Goal: Task Accomplishment & Management: Manage account settings

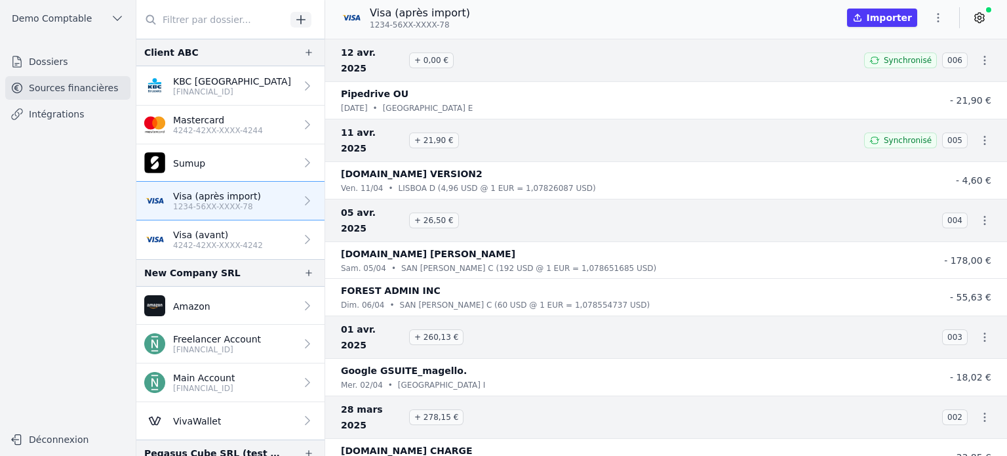
click at [67, 65] on link "Dossiers" at bounding box center [67, 62] width 125 height 24
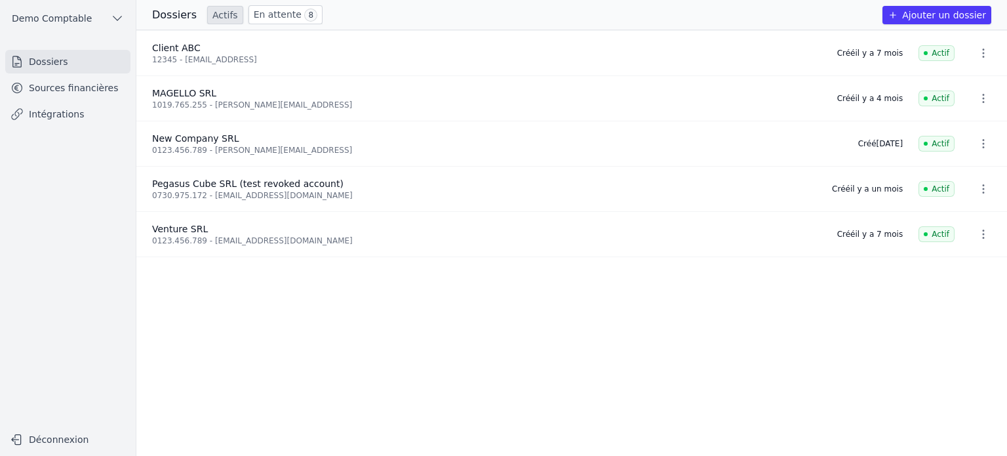
click at [922, 19] on button "Ajouter un dossier" at bounding box center [937, 15] width 109 height 18
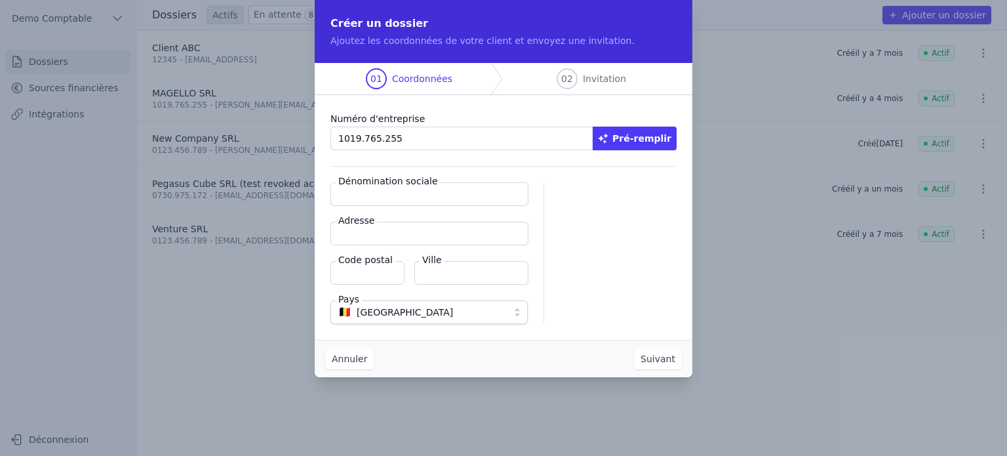
type input "1019.765.255"
click at [609, 143] on icon "button" at bounding box center [603, 138] width 10 height 10
type input "MAGELLO SRL"
type input "Avenue du Derby 30/16"
type input "1050"
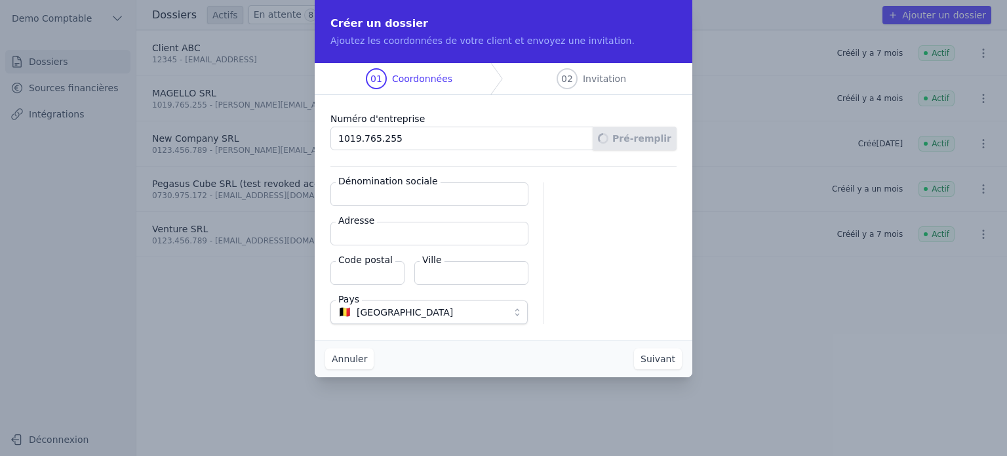
type input "Ixelles"
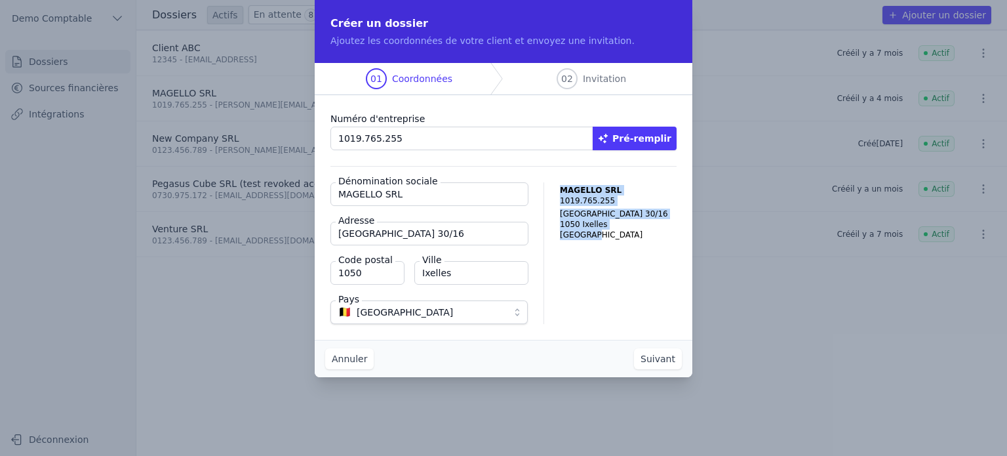
drag, startPoint x: 553, startPoint y: 186, endPoint x: 612, endPoint y: 256, distance: 91.2
click at [612, 256] on div "Dénomination sociale MAGELLO SRL Adresse Avenue du Derby 30/16 Code postal 1050…" at bounding box center [503, 253] width 346 height 142
click at [661, 358] on button "Suivant" at bounding box center [658, 358] width 48 height 21
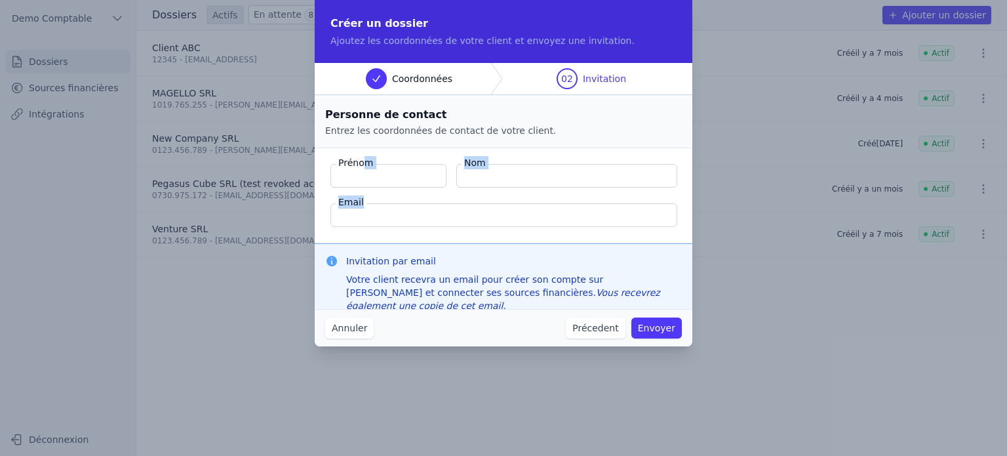
drag, startPoint x: 360, startPoint y: 161, endPoint x: 498, endPoint y: 203, distance: 144.4
click at [498, 203] on fieldset "Prénom Nom Email" at bounding box center [504, 195] width 378 height 95
click at [336, 326] on button "Annuler" at bounding box center [349, 327] width 49 height 21
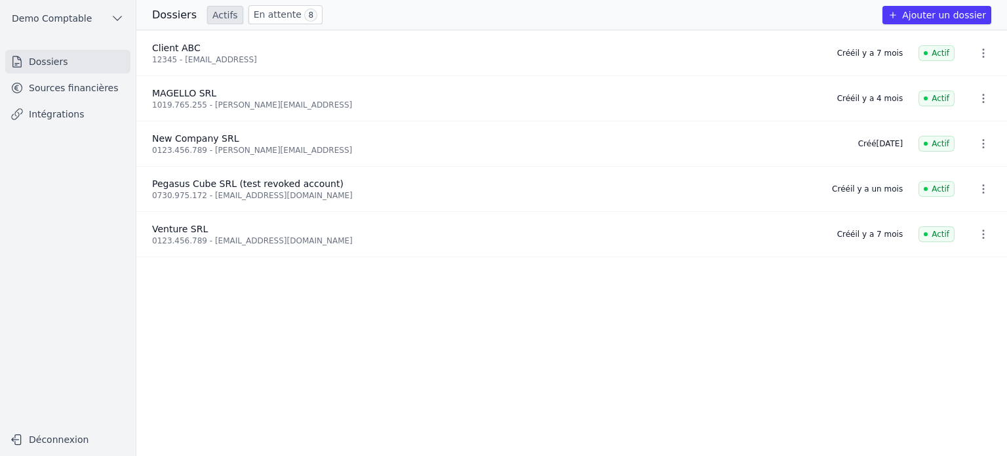
click at [37, 89] on link "Sources financières" at bounding box center [67, 88] width 125 height 24
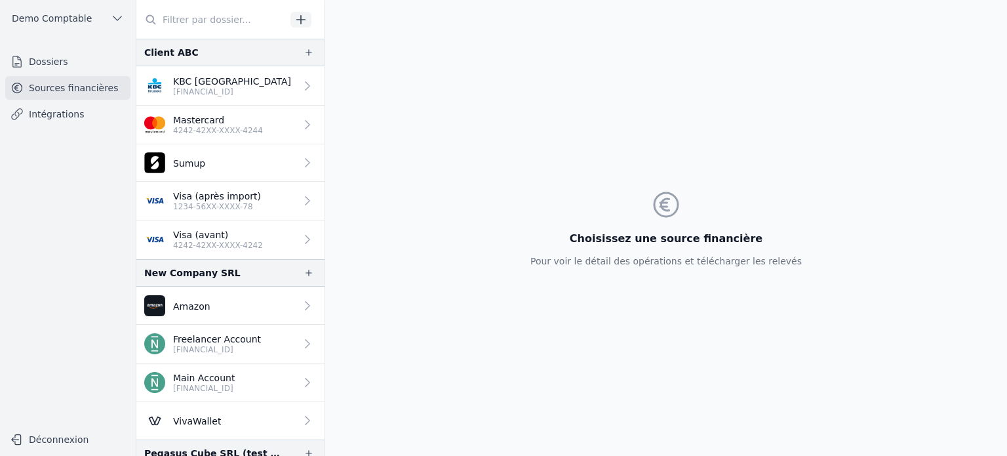
scroll to position [47, 0]
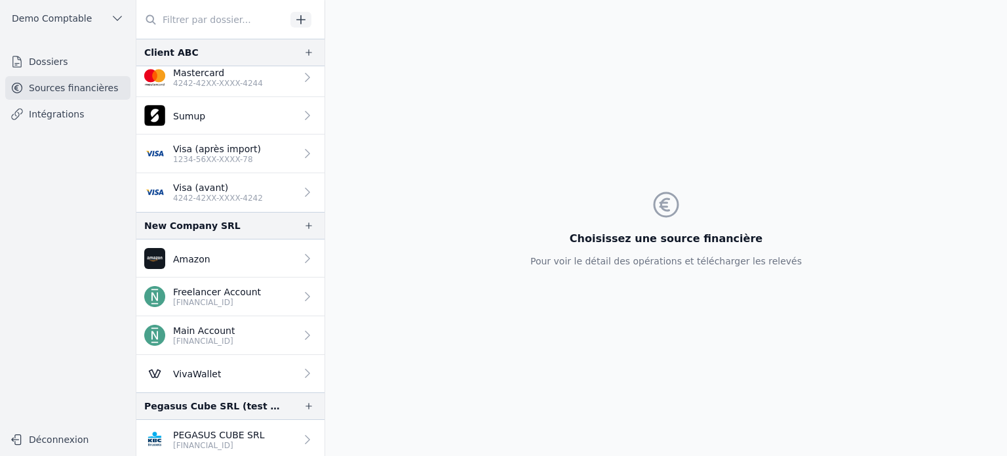
click at [240, 429] on p "PEGASUS CUBE SRL" at bounding box center [219, 434] width 92 height 13
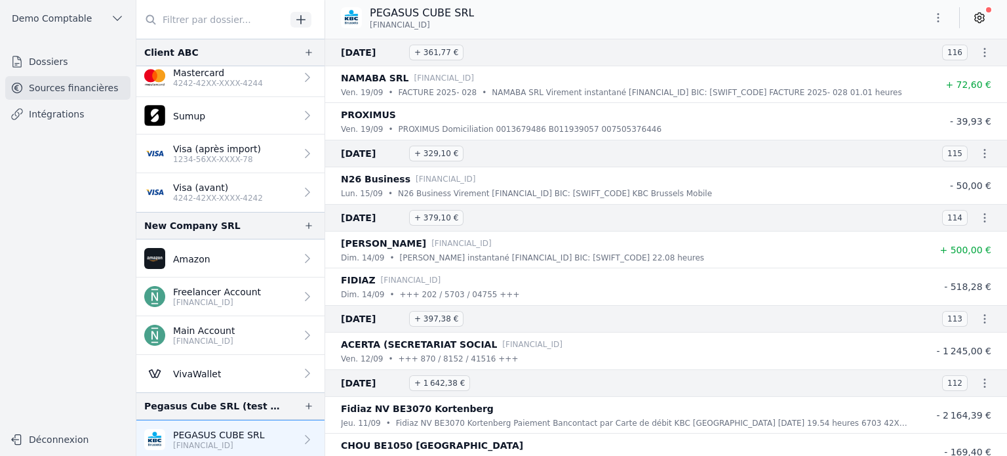
click at [986, 17] on icon at bounding box center [979, 17] width 13 height 13
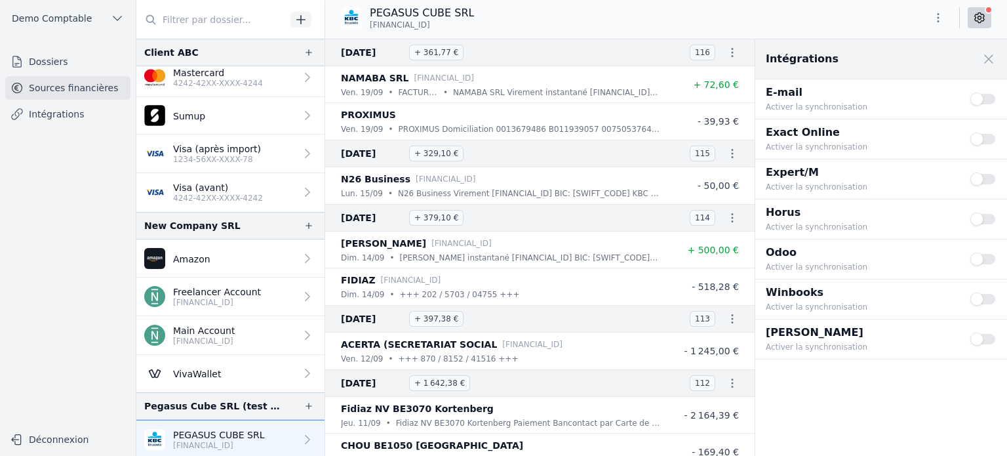
click at [776, 210] on p "Horus" at bounding box center [860, 213] width 189 height 16
click at [979, 222] on button "Use setting" at bounding box center [983, 218] width 26 height 13
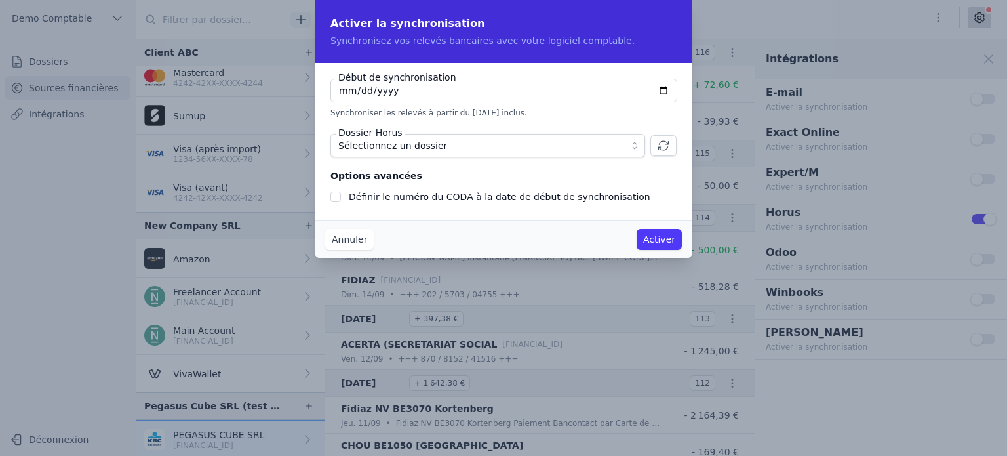
click at [662, 89] on input "2025-09-22" at bounding box center [503, 91] width 347 height 24
type input "2025-01-22"
checkbox input "false"
click at [671, 87] on input "2025-01-01" at bounding box center [503, 91] width 347 height 24
click at [664, 89] on input "2025-01-01" at bounding box center [503, 91] width 347 height 24
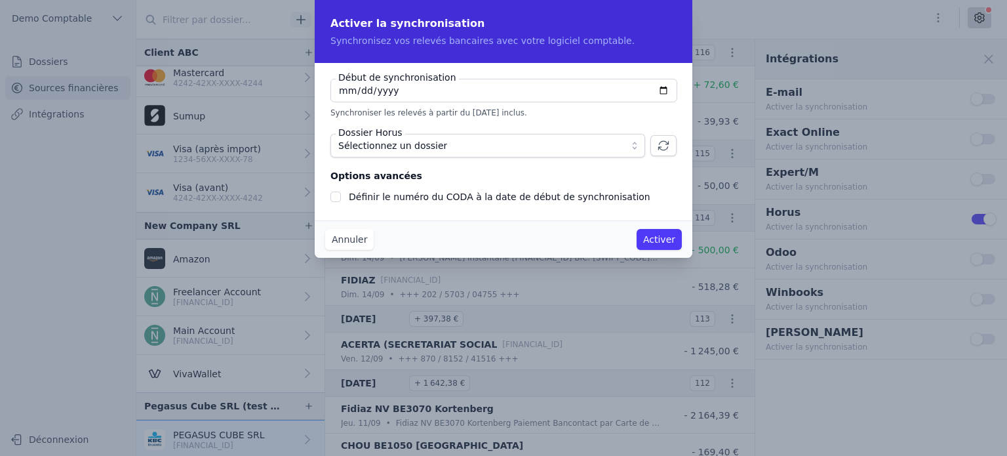
type input "2024-09-09"
click at [411, 153] on span "Sélectionnez un dossier" at bounding box center [392, 146] width 109 height 16
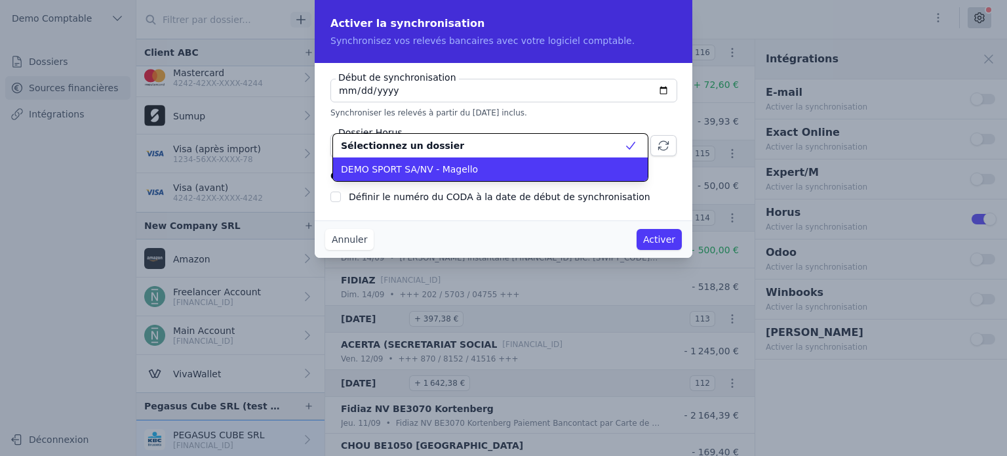
click at [410, 169] on span "DEMO SPORT SA/NV - Magello" at bounding box center [409, 169] width 137 height 13
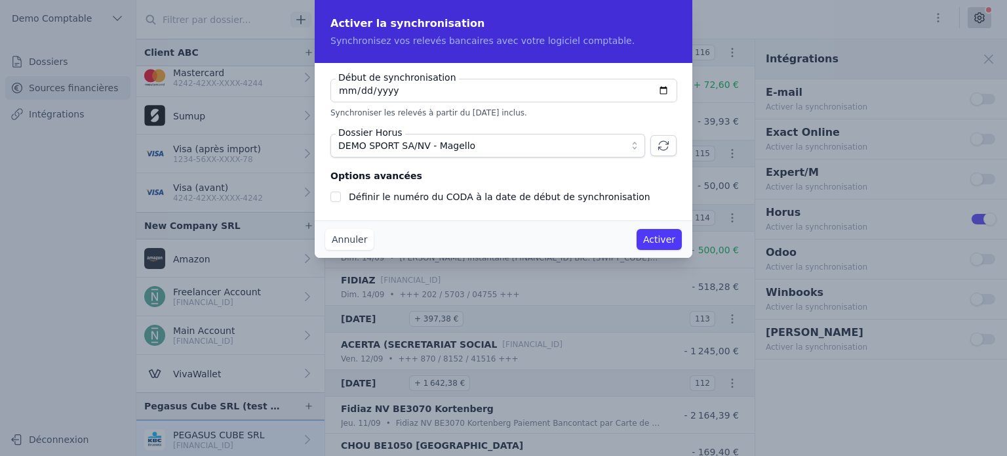
click at [354, 239] on button "Annuler" at bounding box center [349, 239] width 49 height 21
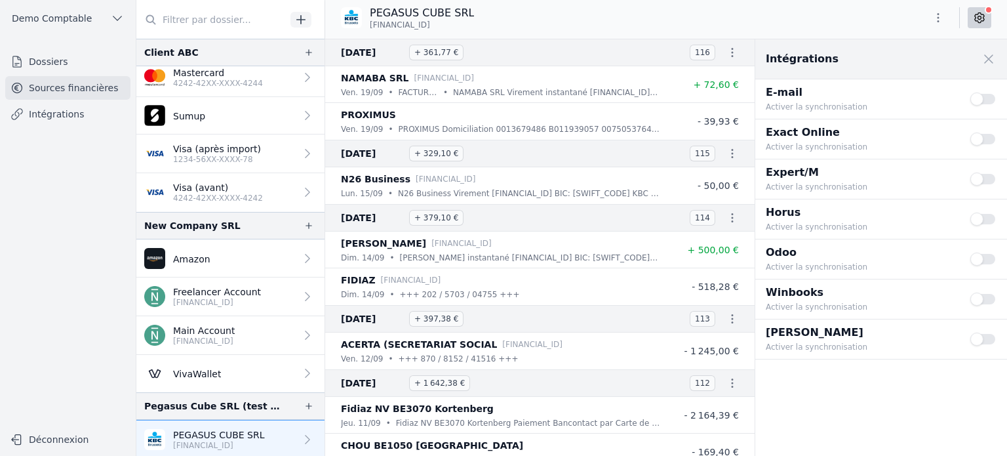
click at [205, 198] on p "4242-42XX-XXXX-4242" at bounding box center [218, 198] width 90 height 10
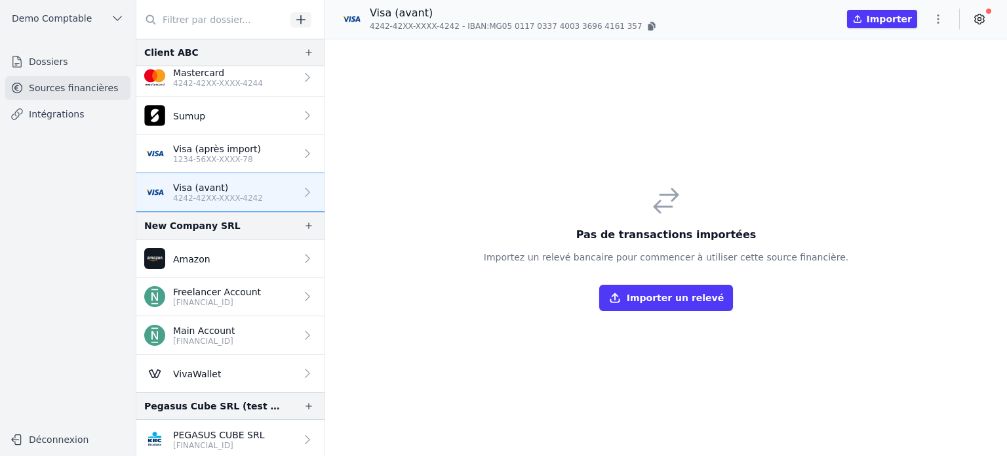
click at [304, 57] on icon "button" at bounding box center [309, 52] width 10 height 10
drag, startPoint x: 146, startPoint y: 55, endPoint x: 235, endPoint y: 64, distance: 90.2
click at [235, 64] on div "Client ABC" at bounding box center [230, 53] width 188 height 28
click at [307, 49] on icon "button" at bounding box center [309, 52] width 10 height 10
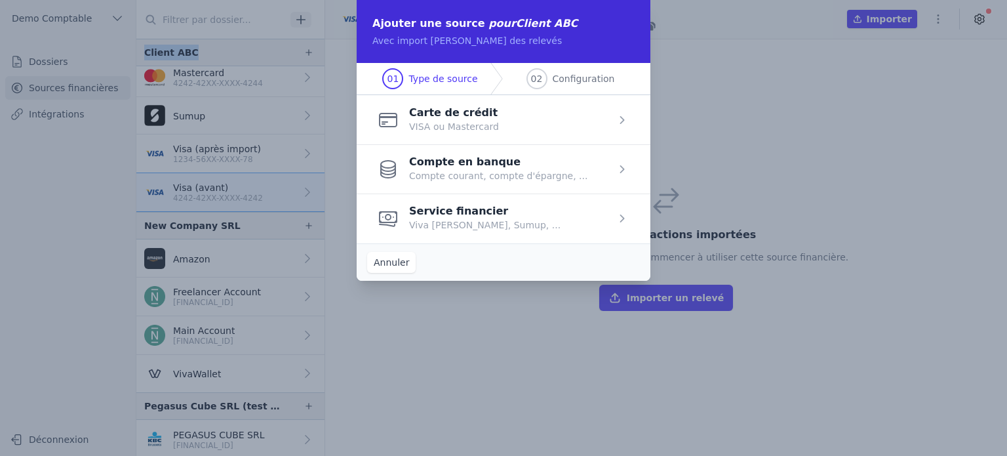
click at [464, 113] on span "button" at bounding box center [504, 119] width 294 height 49
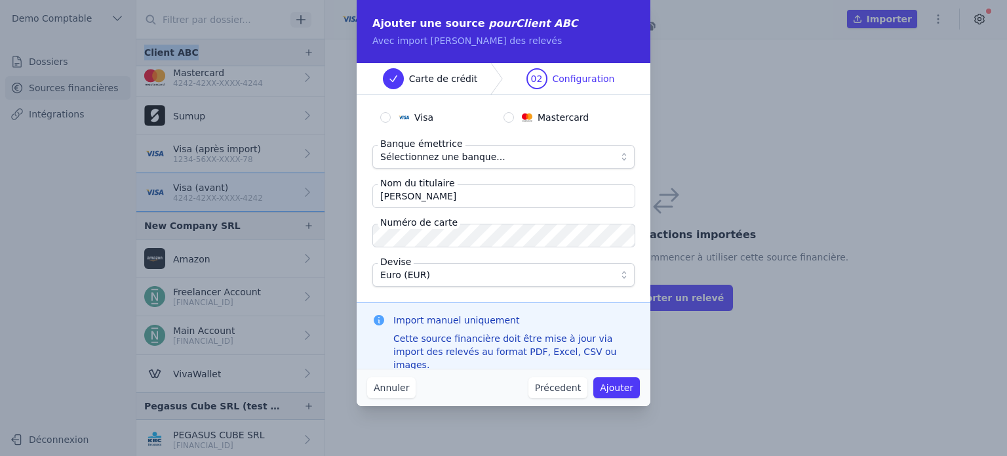
click at [386, 115] on input "Visa" at bounding box center [385, 117] width 10 height 10
radio input "true"
click at [510, 121] on input "Mastercard" at bounding box center [509, 117] width 10 height 10
radio input "true"
radio input "false"
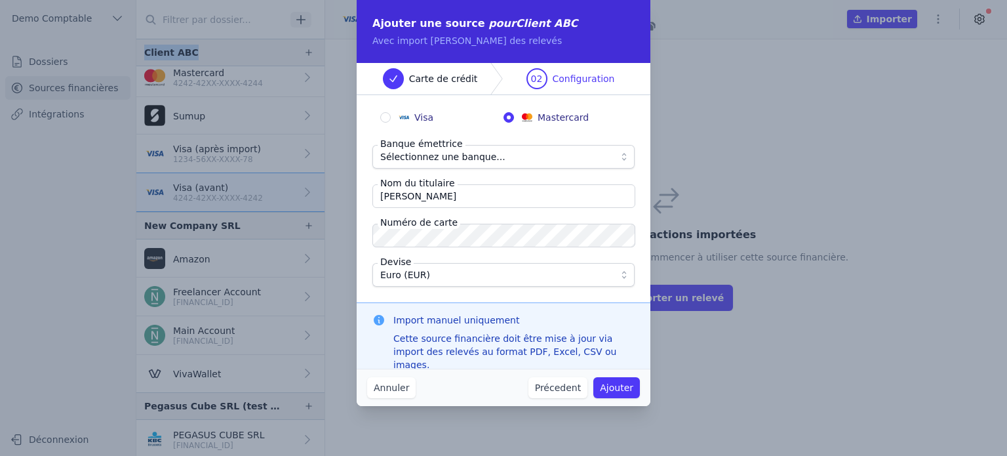
click at [467, 163] on span "Sélectionnez une banque..." at bounding box center [442, 157] width 125 height 16
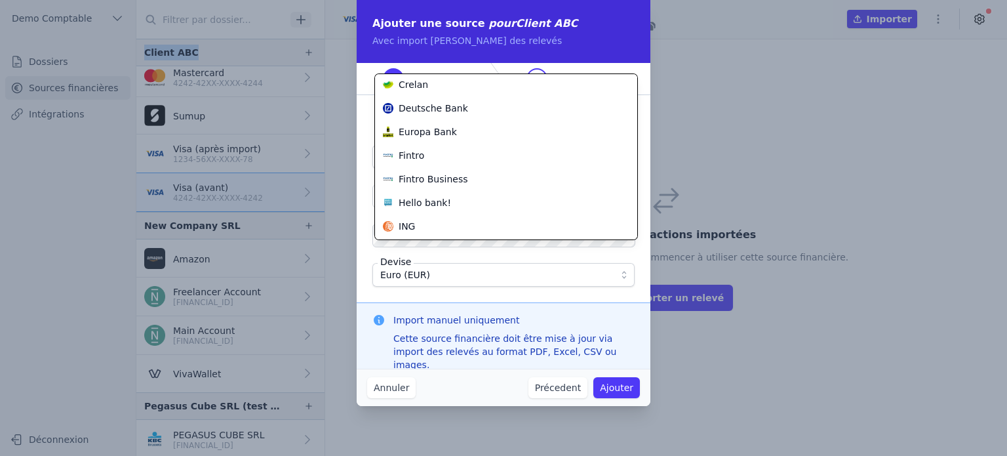
scroll to position [287, 0]
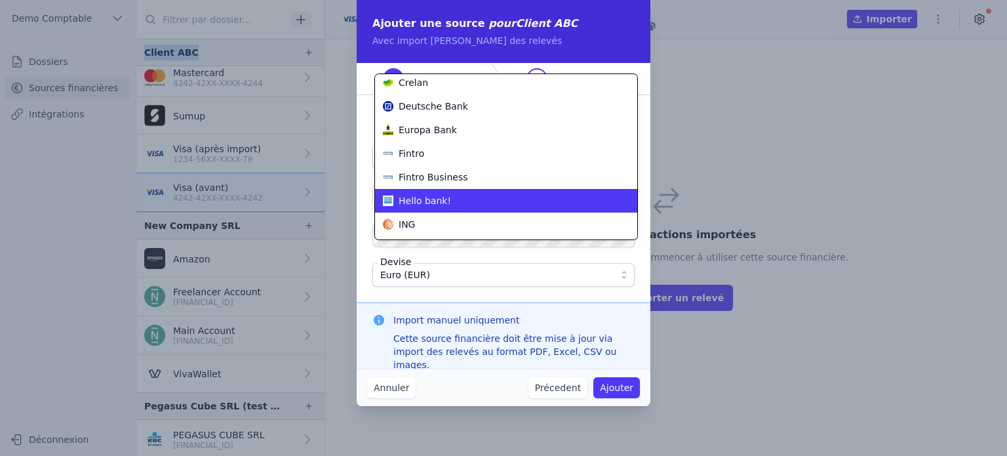
click at [426, 201] on span "Hello bank!" at bounding box center [425, 200] width 52 height 13
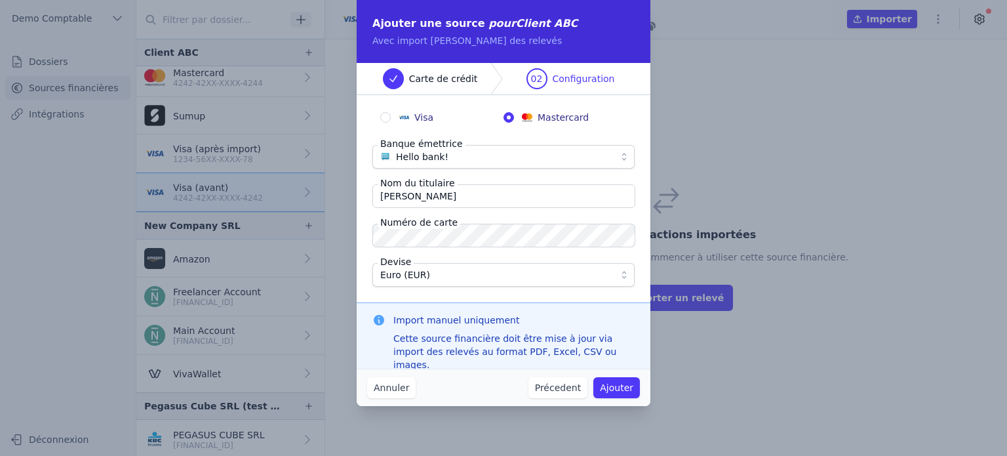
click at [419, 196] on input "Quentin Roquet" at bounding box center [503, 196] width 263 height 24
click at [621, 383] on button "Ajouter" at bounding box center [616, 387] width 47 height 21
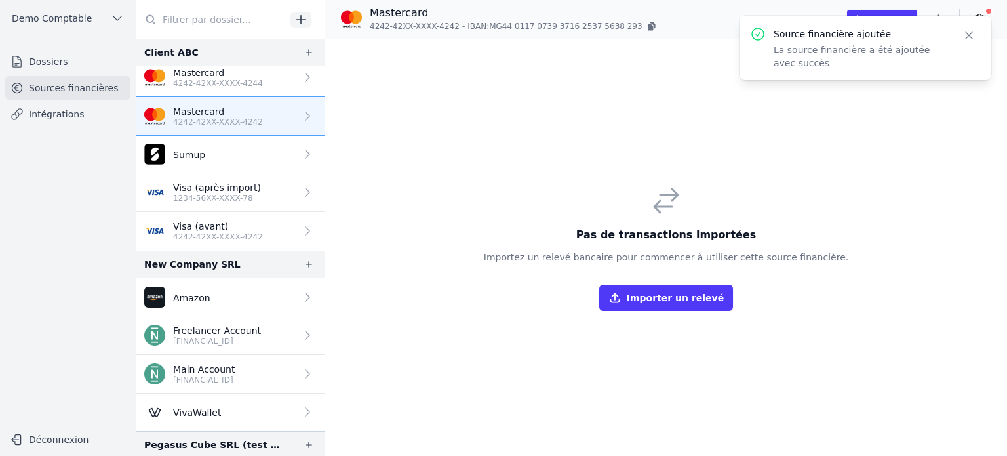
click at [967, 36] on icon "button" at bounding box center [969, 35] width 13 height 13
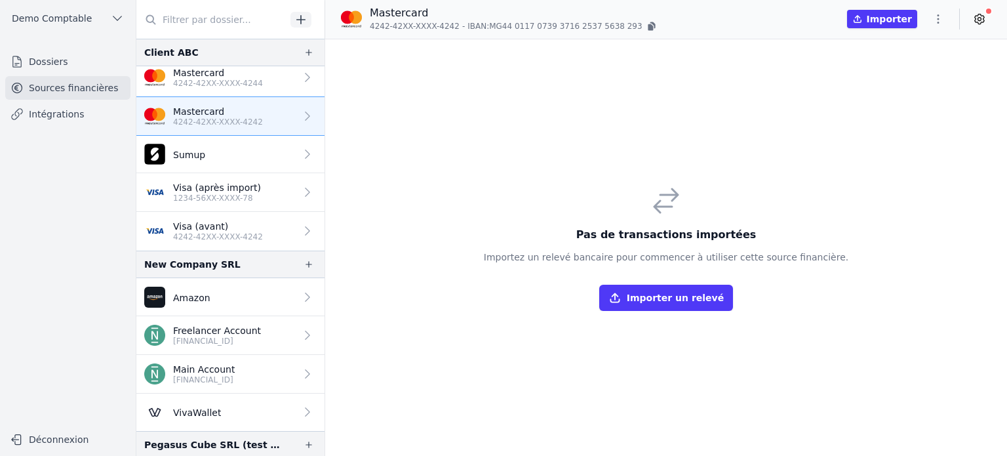
click at [984, 18] on icon at bounding box center [979, 19] width 9 height 10
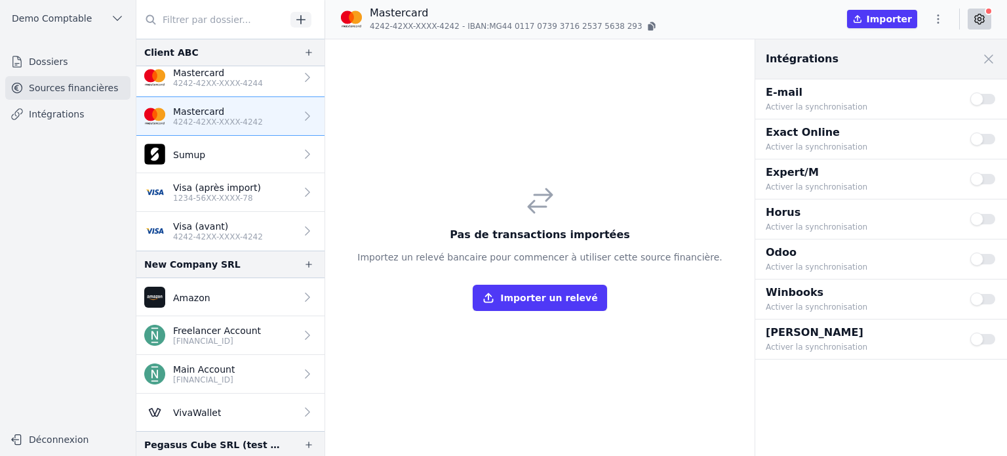
click at [984, 18] on icon at bounding box center [979, 19] width 9 height 10
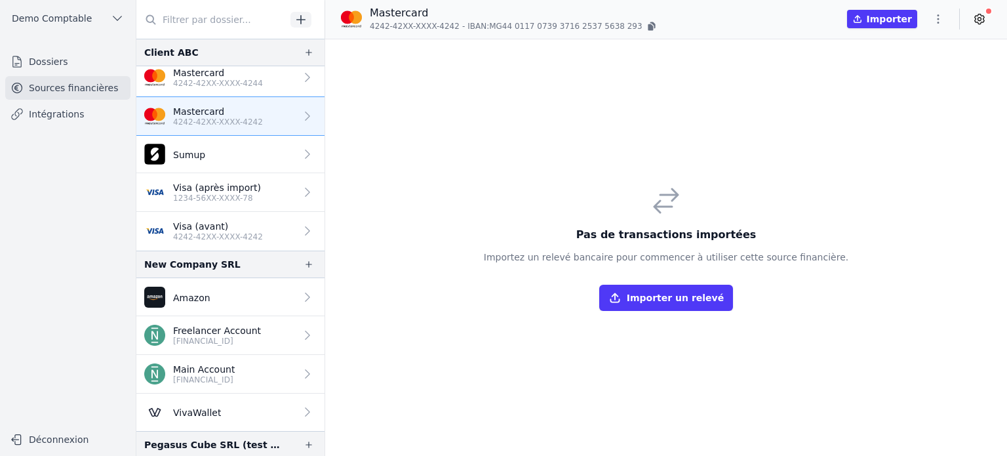
click at [980, 16] on icon at bounding box center [979, 18] width 13 height 13
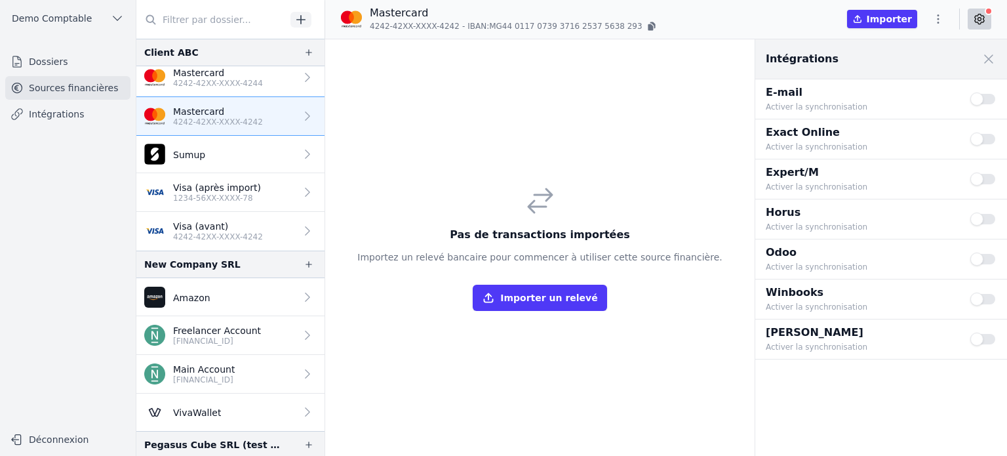
click at [989, 214] on button "Use setting" at bounding box center [983, 218] width 26 height 13
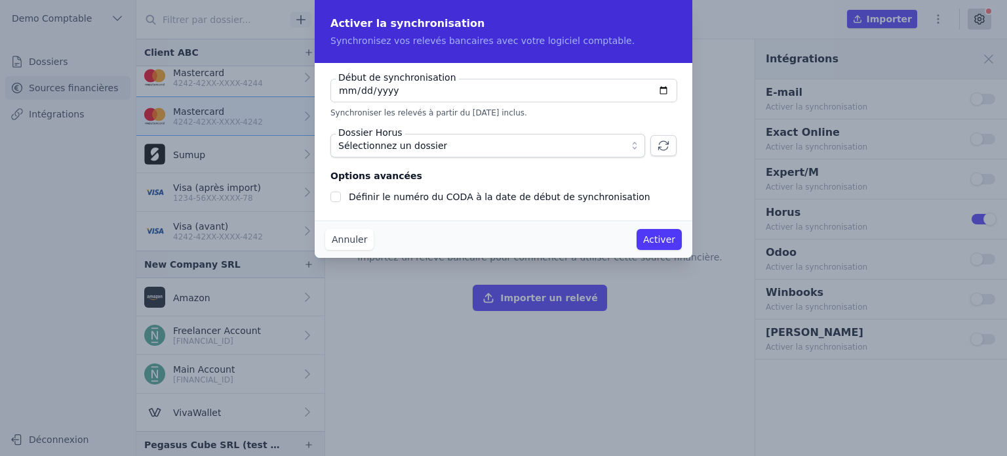
click at [663, 90] on input "2025-09-22" at bounding box center [503, 91] width 347 height 24
type input "2025-08-22"
checkbox input "false"
type input "2024-01-01"
click at [445, 154] on button "Sélectionnez un dossier" at bounding box center [487, 146] width 315 height 24
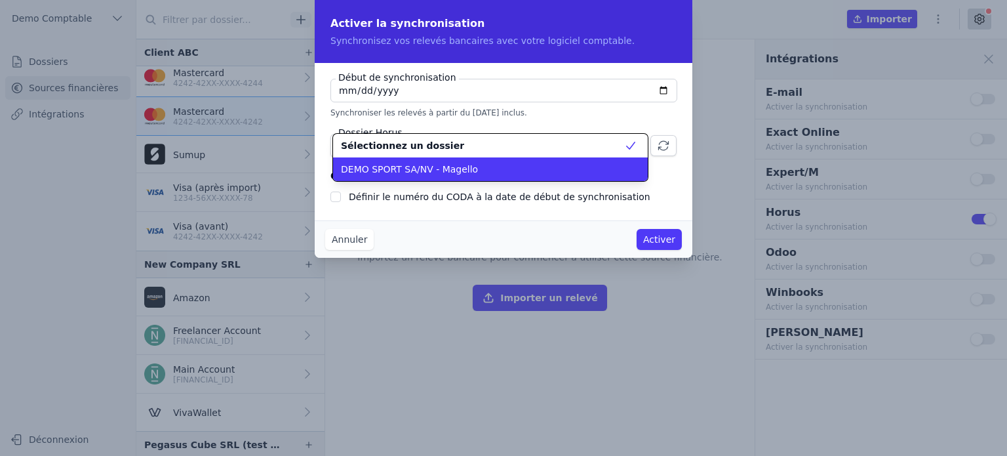
click at [450, 170] on span "DEMO SPORT SA/NV - Magello" at bounding box center [409, 169] width 137 height 13
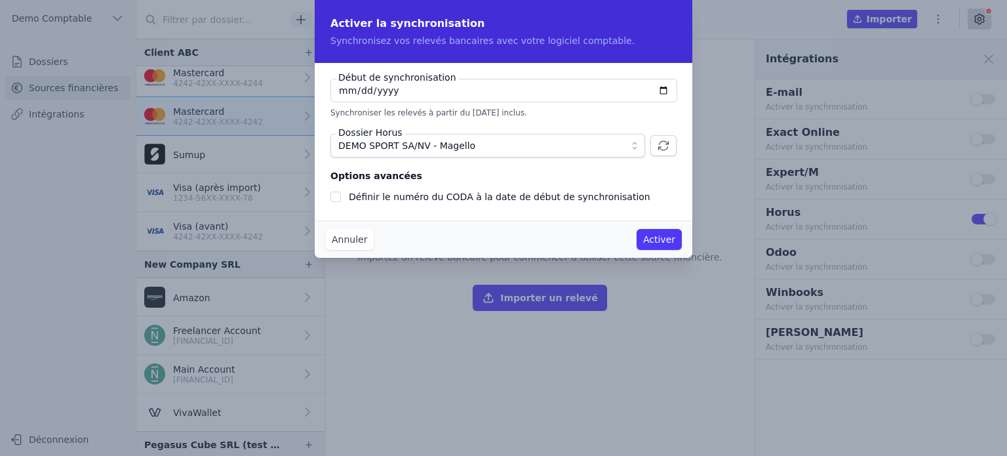
click at [662, 242] on button "Activer" at bounding box center [659, 239] width 45 height 21
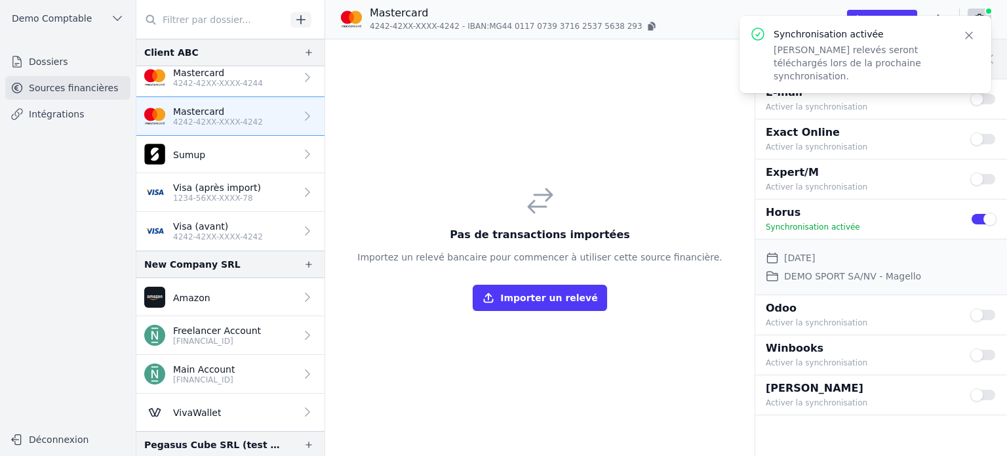
click at [968, 39] on icon "button" at bounding box center [969, 35] width 13 height 13
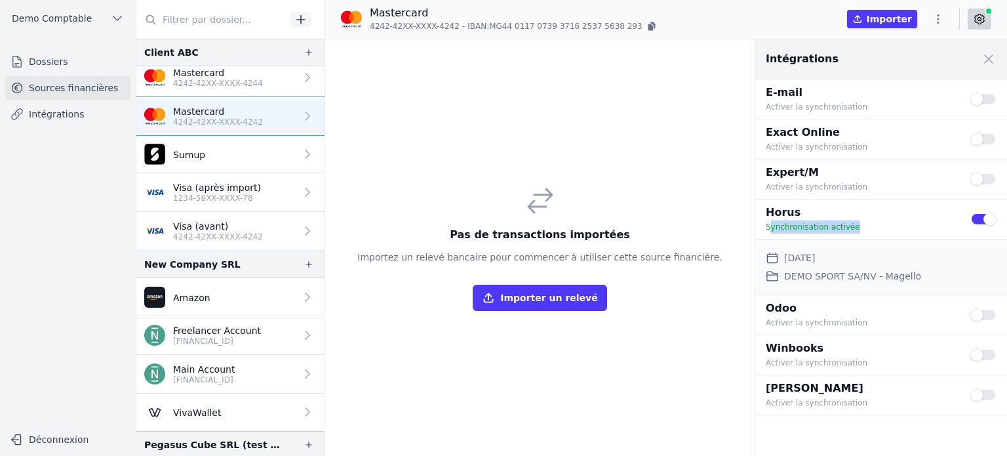
drag, startPoint x: 769, startPoint y: 228, endPoint x: 869, endPoint y: 238, distance: 100.2
click at [869, 238] on div "Horus Synchronisation activée Use setting" at bounding box center [881, 218] width 252 height 39
drag, startPoint x: 786, startPoint y: 257, endPoint x: 860, endPoint y: 262, distance: 73.6
click at [860, 262] on div "Date de début de synchronisation 01 janv. 2024" at bounding box center [881, 258] width 231 height 16
click at [869, 255] on div "Date de début de synchronisation 01 janv. 2024" at bounding box center [881, 258] width 231 height 16
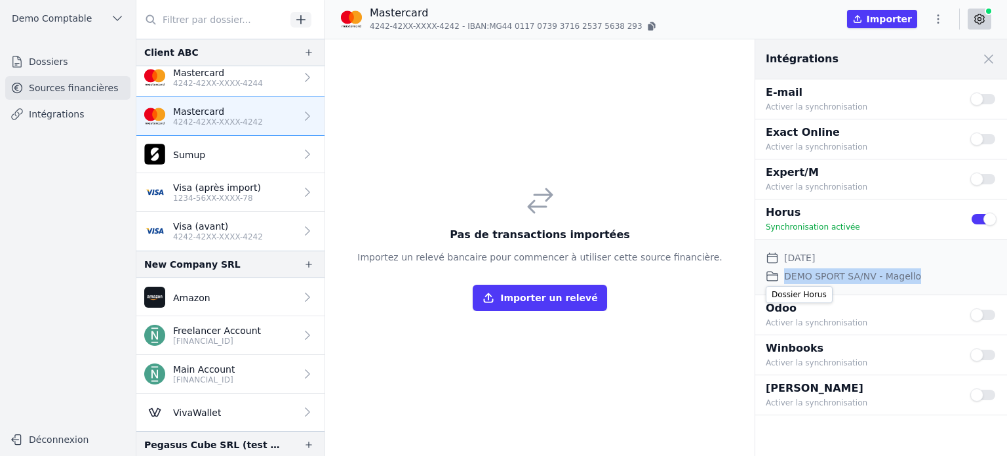
drag, startPoint x: 911, startPoint y: 276, endPoint x: 772, endPoint y: 271, distance: 138.5
click at [772, 271] on div "Dossier Horus DEMO SPORT SA/NV - Magello" at bounding box center [881, 276] width 231 height 16
click at [584, 298] on button "Importer un relevé" at bounding box center [540, 298] width 134 height 26
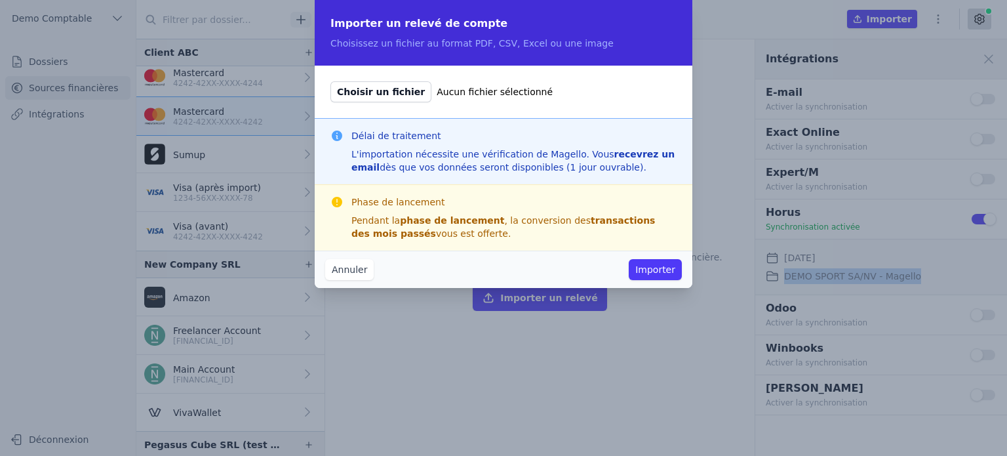
click at [362, 269] on button "Annuler" at bounding box center [349, 269] width 49 height 21
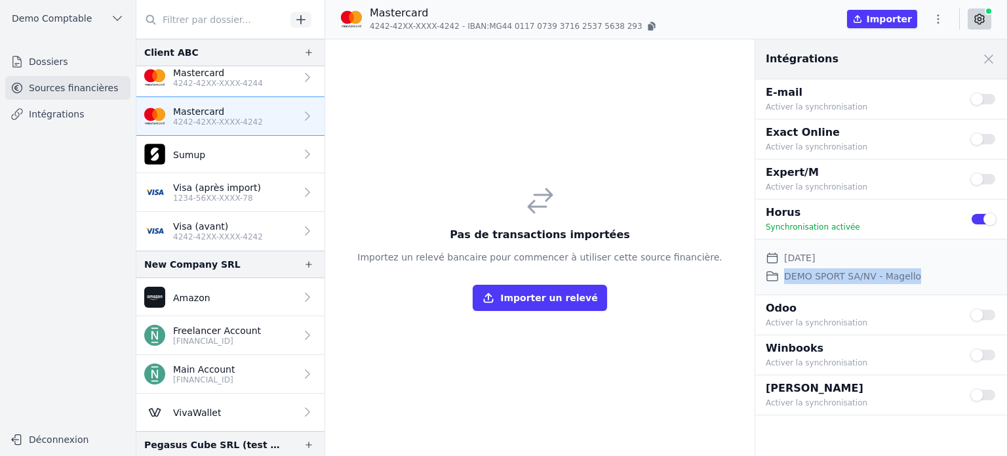
click at [212, 193] on p "1234-56XX-XXXX-78" at bounding box center [217, 198] width 88 height 10
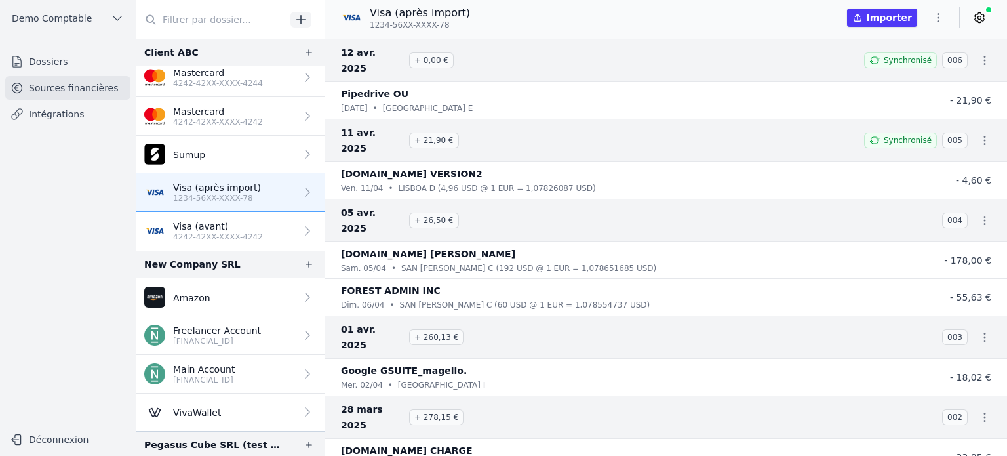
scroll to position [3, 0]
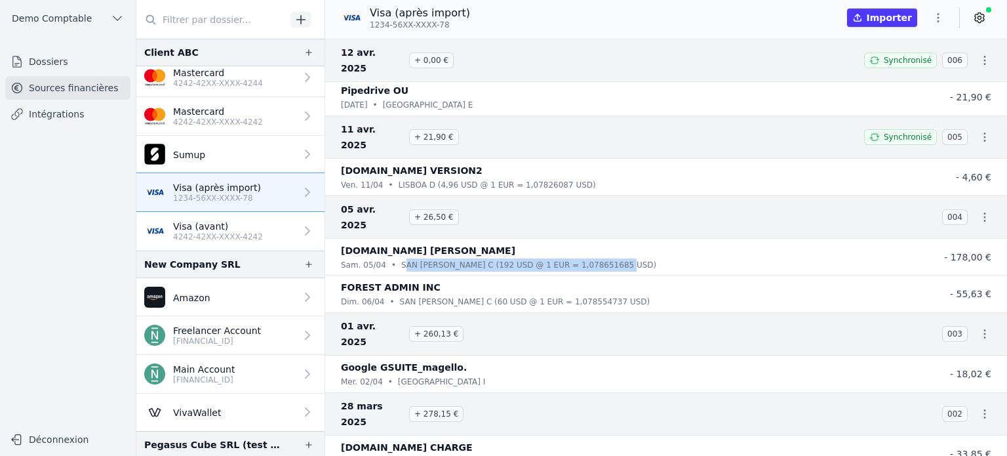
drag, startPoint x: 396, startPoint y: 214, endPoint x: 606, endPoint y: 218, distance: 209.9
click at [606, 258] on div "sam. 05/04 • SAN FRANCISCO C (192 USD @ 1 EUR = 1,078651685 USD)" at bounding box center [627, 264] width 572 height 13
drag, startPoint x: 878, startPoint y: 116, endPoint x: 935, endPoint y: 122, distance: 57.4
click at [935, 122] on div "11 avr. 2025 + 21,90 € Synchronisé 005" at bounding box center [666, 136] width 682 height 43
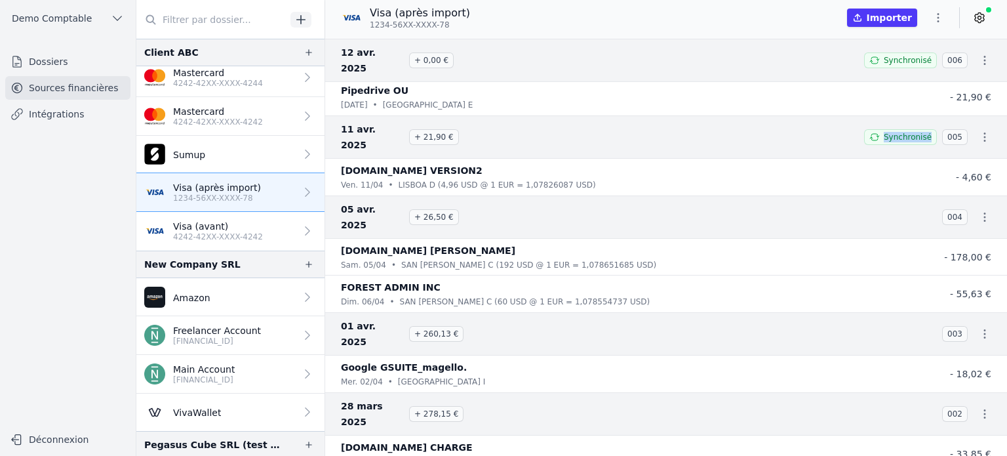
click at [983, 20] on icon at bounding box center [979, 17] width 13 height 13
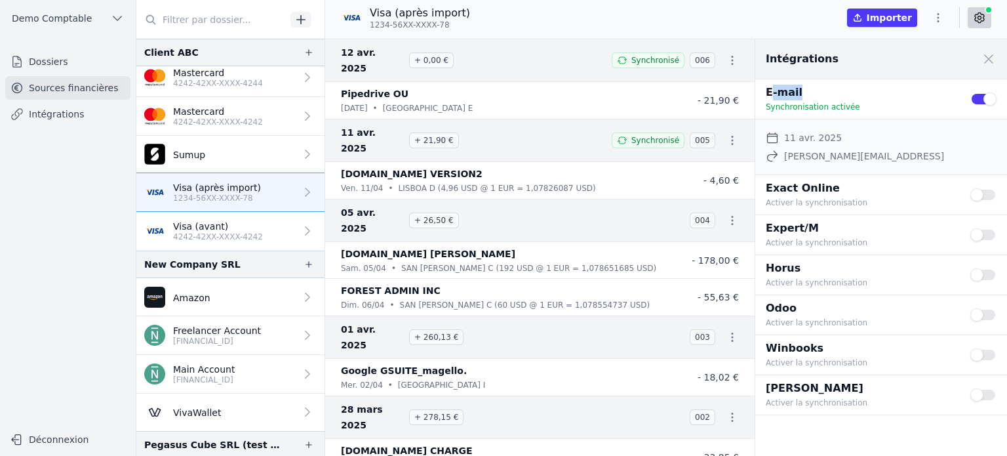
drag, startPoint x: 768, startPoint y: 93, endPoint x: 847, endPoint y: 108, distance: 80.0
click at [848, 98] on p "E-mail" at bounding box center [860, 93] width 189 height 16
drag, startPoint x: 786, startPoint y: 136, endPoint x: 852, endPoint y: 141, distance: 67.0
click at [852, 141] on div "Date de début de synchronisation 11 avr. 2025" at bounding box center [881, 138] width 231 height 16
click at [989, 58] on span at bounding box center [988, 59] width 29 height 29
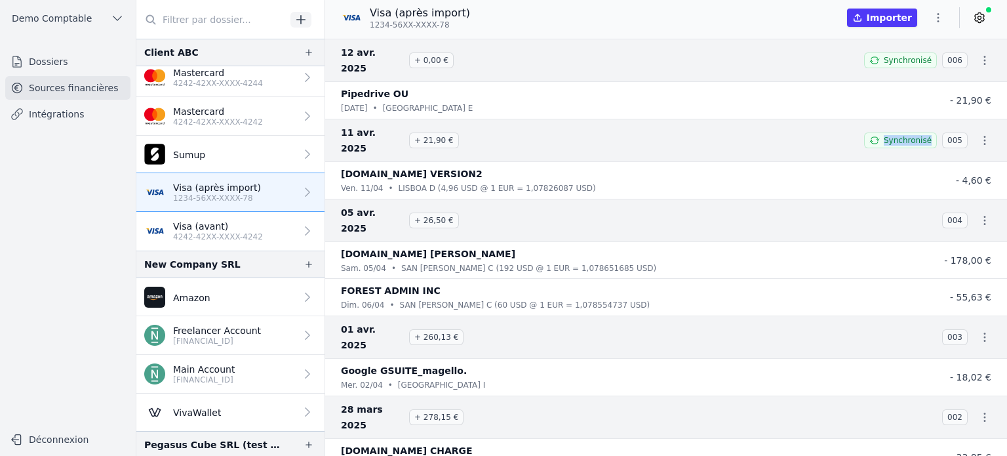
drag, startPoint x: 892, startPoint y: 115, endPoint x: 928, endPoint y: 119, distance: 36.3
click at [928, 135] on span "Synchronisé" at bounding box center [908, 140] width 48 height 10
click at [763, 14] on div "Visa (après import) 1234-56XX-XXXX-78 Importer" at bounding box center [666, 17] width 682 height 25
click at [896, 20] on button "Importer" at bounding box center [882, 18] width 70 height 18
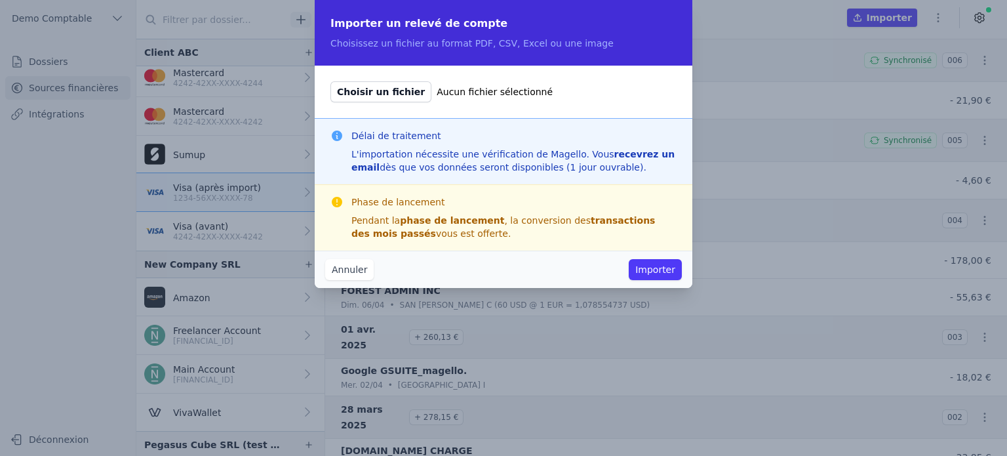
click at [360, 269] on button "Annuler" at bounding box center [349, 269] width 49 height 21
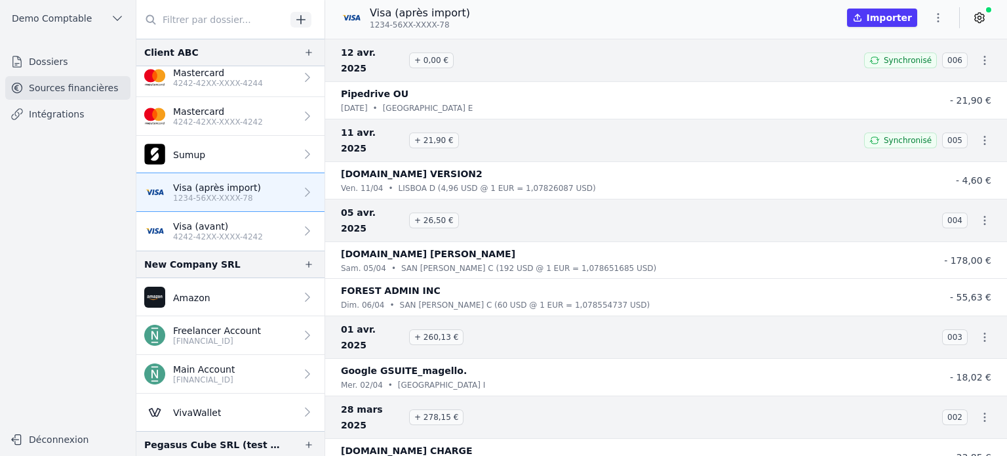
click at [71, 115] on link "Intégrations" at bounding box center [67, 114] width 125 height 24
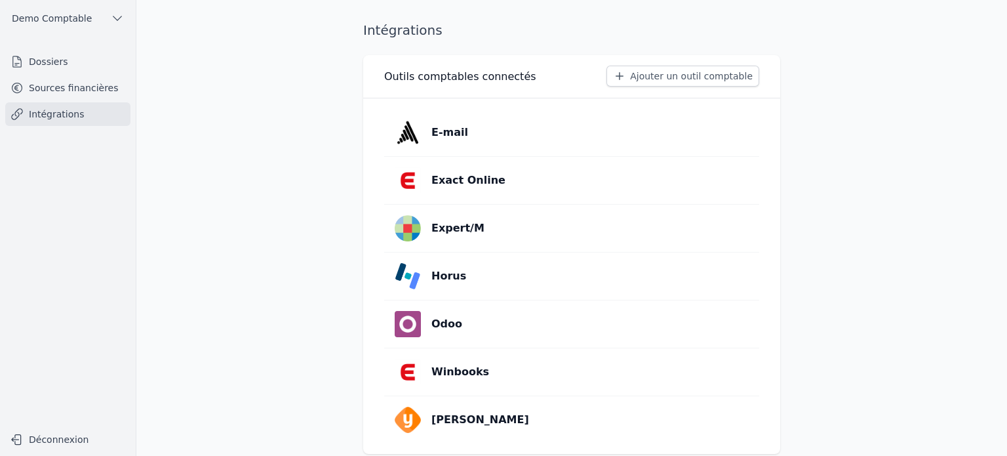
click at [684, 79] on button "Ajouter un outil comptable" at bounding box center [683, 76] width 153 height 21
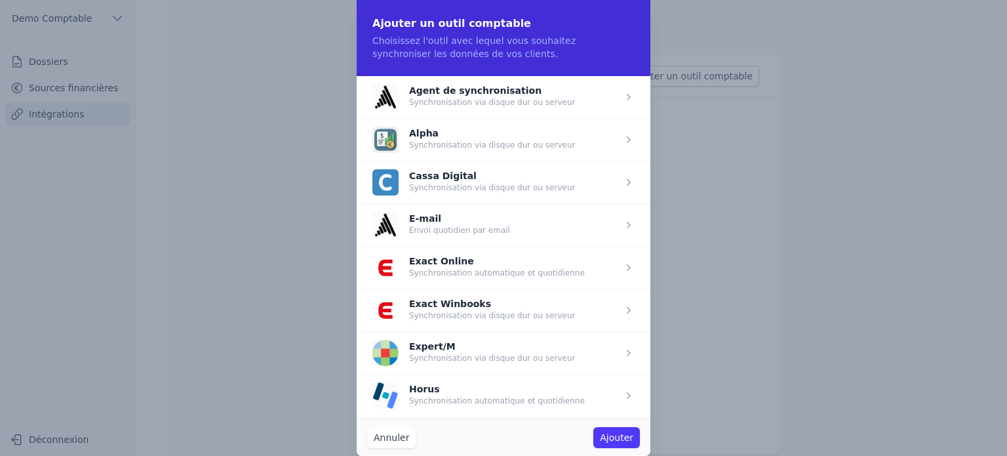
click at [456, 392] on span "button" at bounding box center [504, 395] width 294 height 43
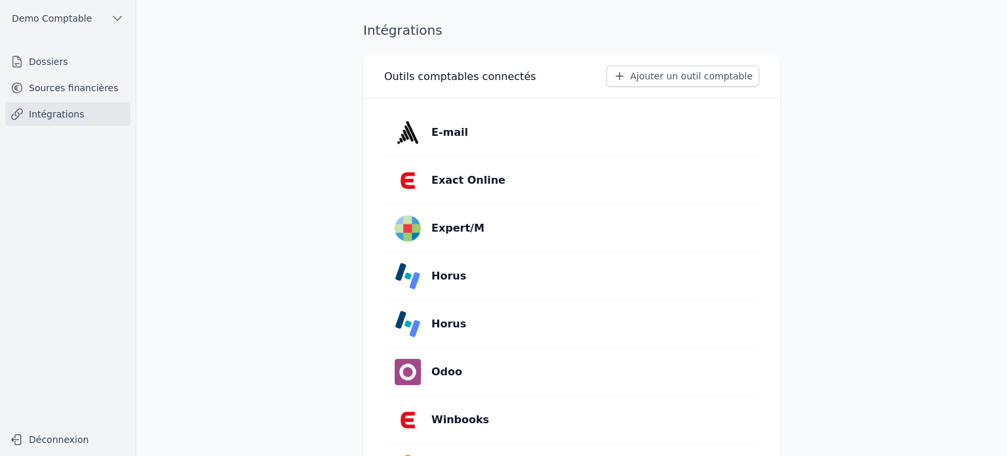
click at [497, 276] on link "Horus" at bounding box center [571, 275] width 375 height 47
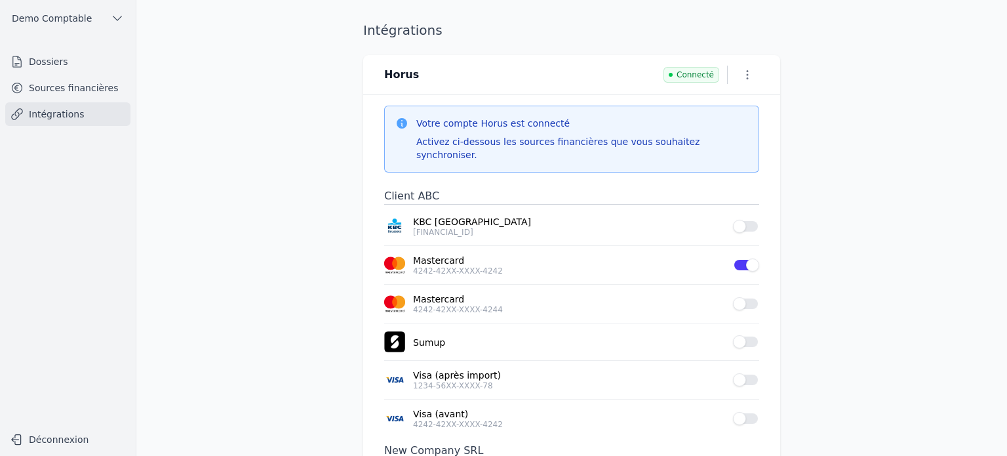
click at [746, 78] on icon "button" at bounding box center [747, 74] width 13 height 13
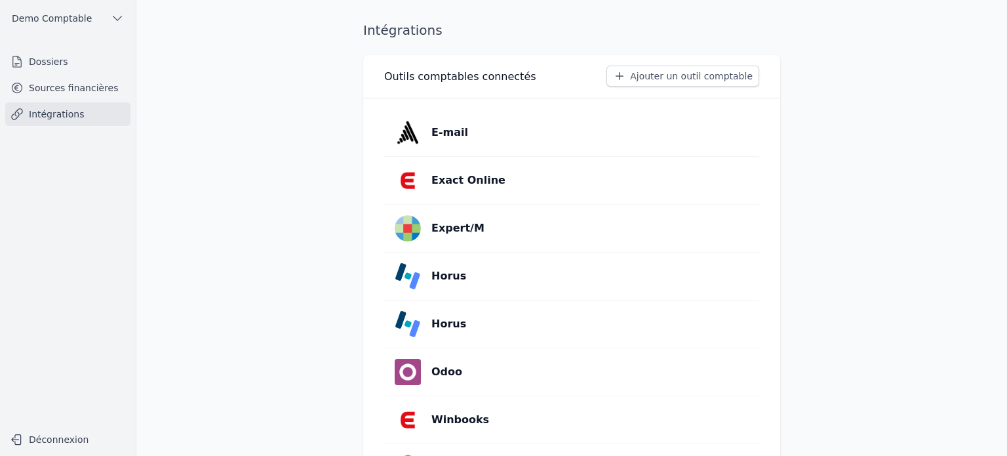
click at [475, 336] on link "Horus" at bounding box center [571, 323] width 375 height 47
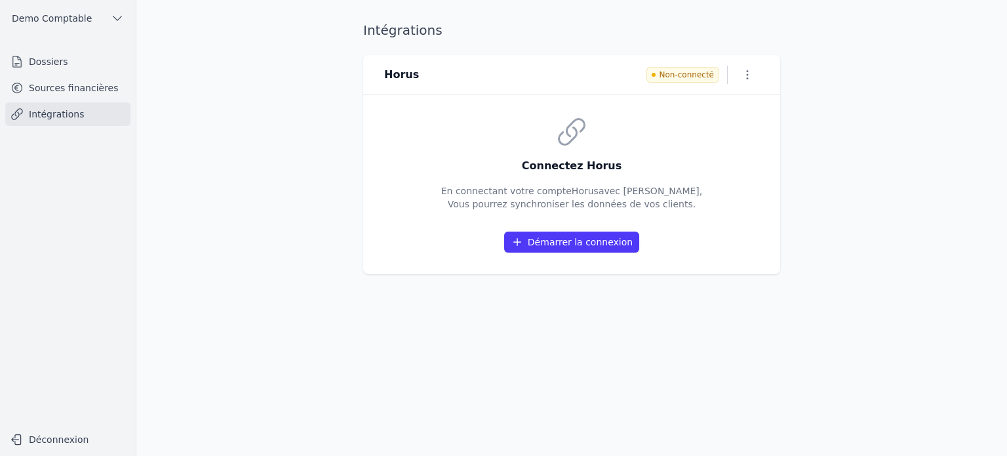
click at [744, 79] on icon "button" at bounding box center [747, 74] width 13 height 13
click at [727, 127] on button "Supprimer" at bounding box center [726, 125] width 81 height 24
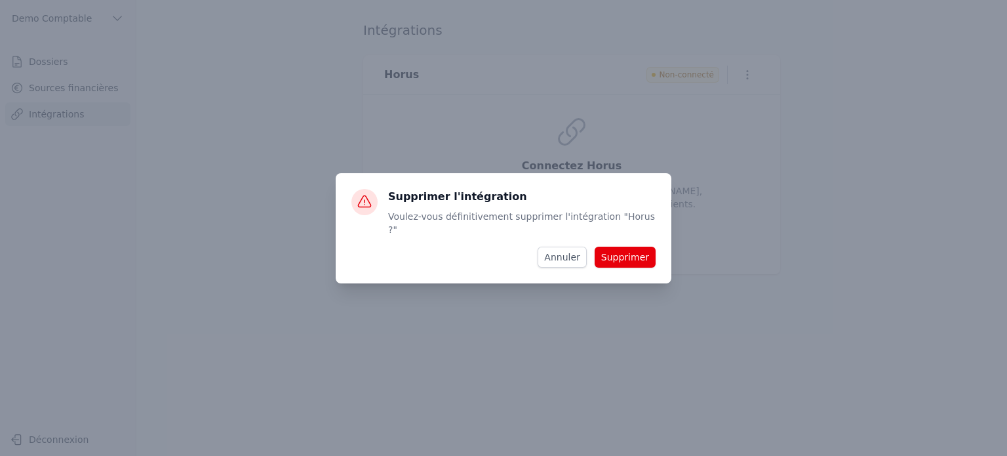
click at [632, 252] on button "Supprimer" at bounding box center [625, 257] width 61 height 21
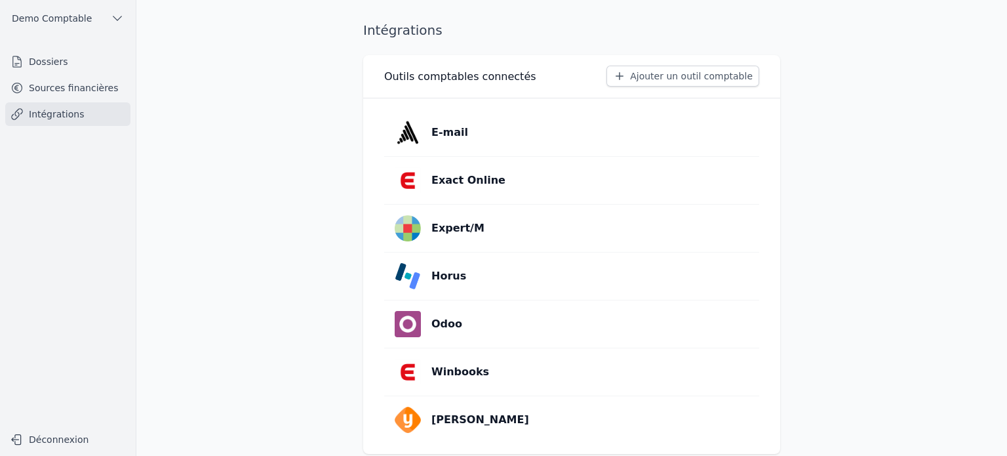
click at [38, 83] on link "Sources financières" at bounding box center [67, 88] width 125 height 24
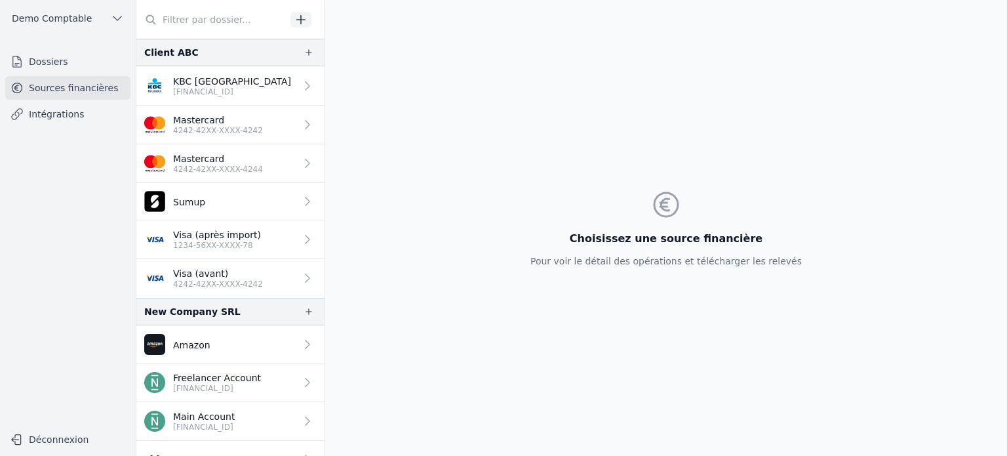
click at [210, 232] on p "Visa (après import)" at bounding box center [217, 234] width 88 height 13
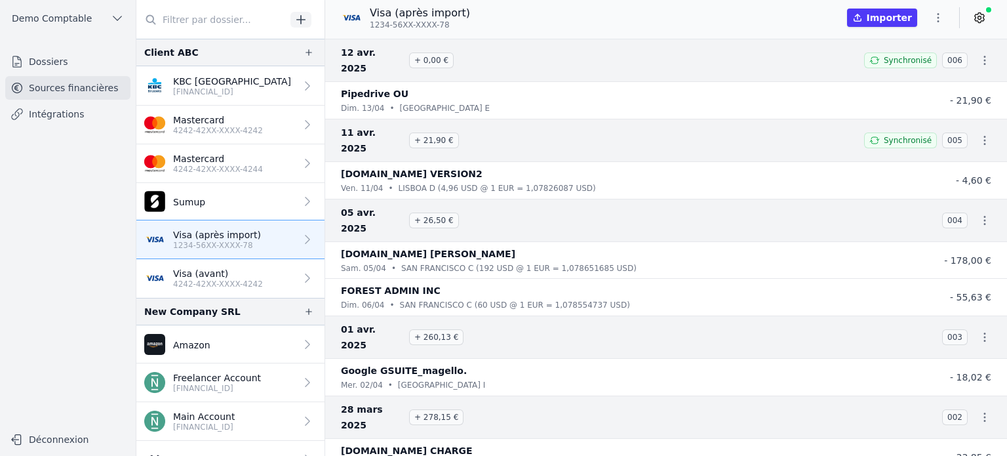
click at [300, 47] on button "button" at bounding box center [308, 53] width 21 height 16
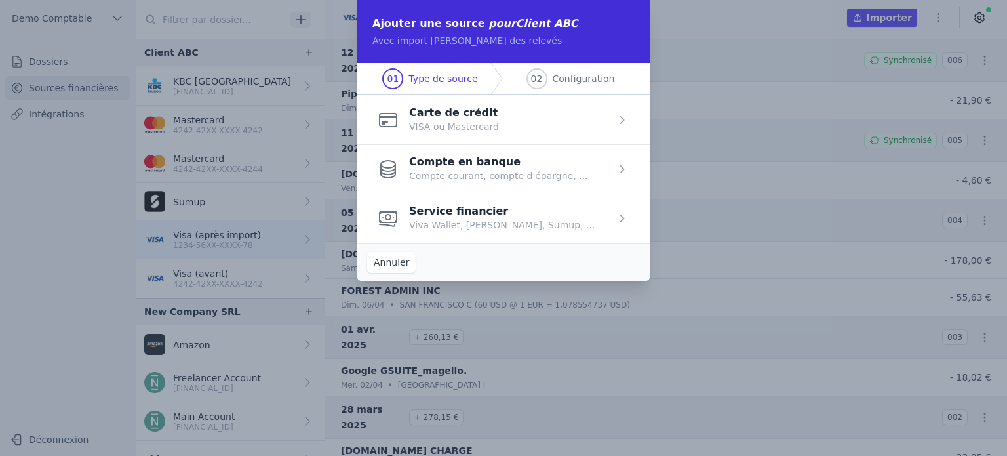
click at [531, 229] on span "button" at bounding box center [504, 217] width 294 height 49
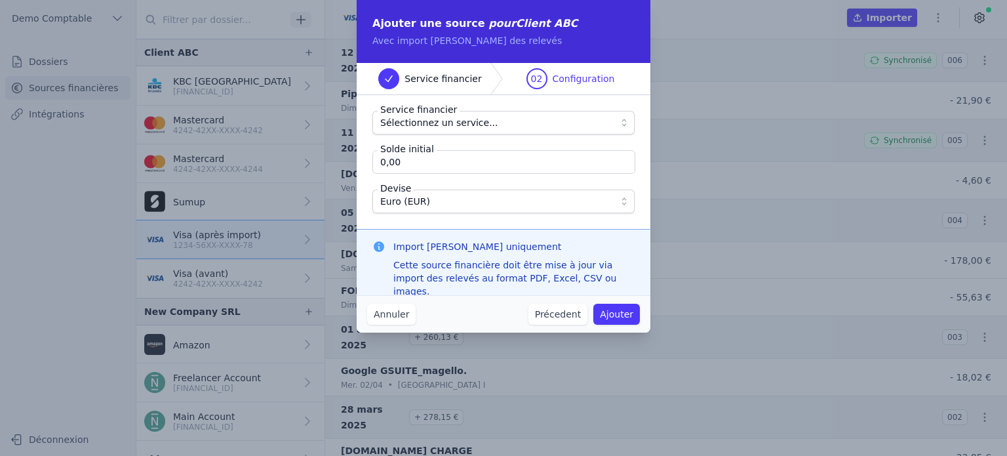
click at [410, 126] on span "Sélectionnez un service..." at bounding box center [439, 123] width 118 height 16
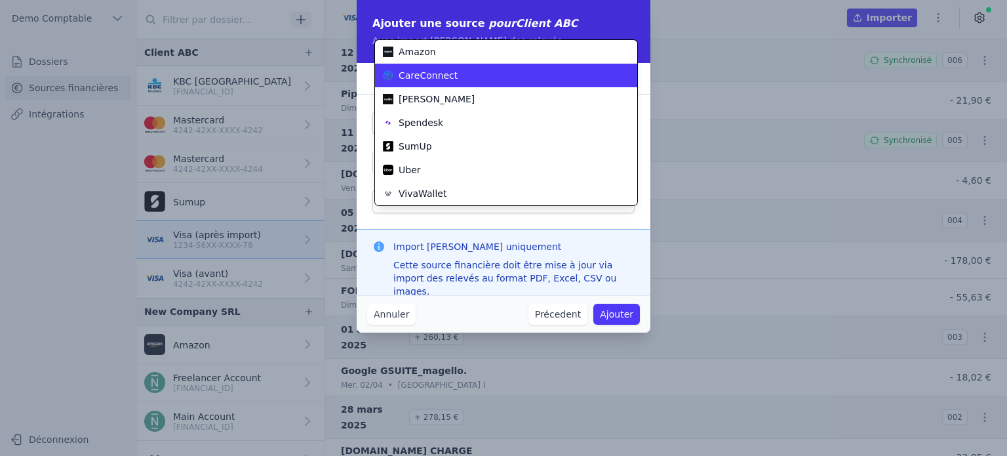
scroll to position [47, 0]
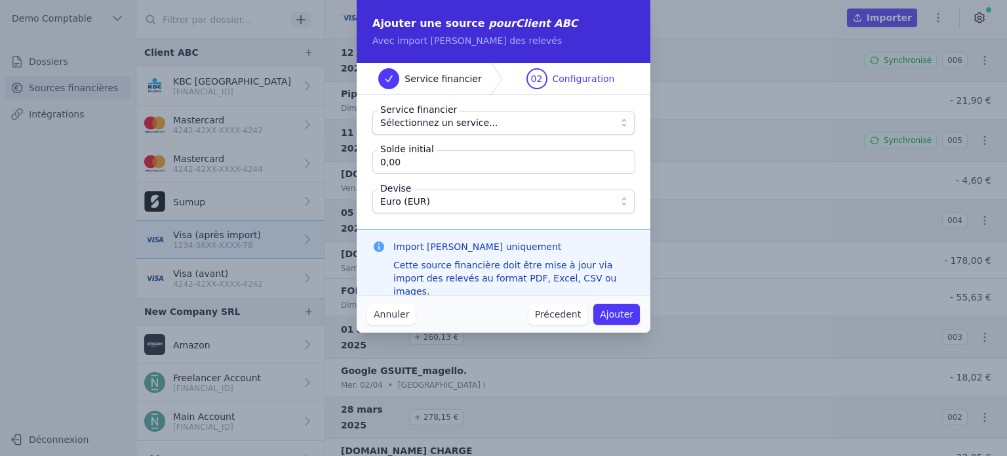
click at [399, 314] on button "Annuler" at bounding box center [391, 314] width 49 height 21
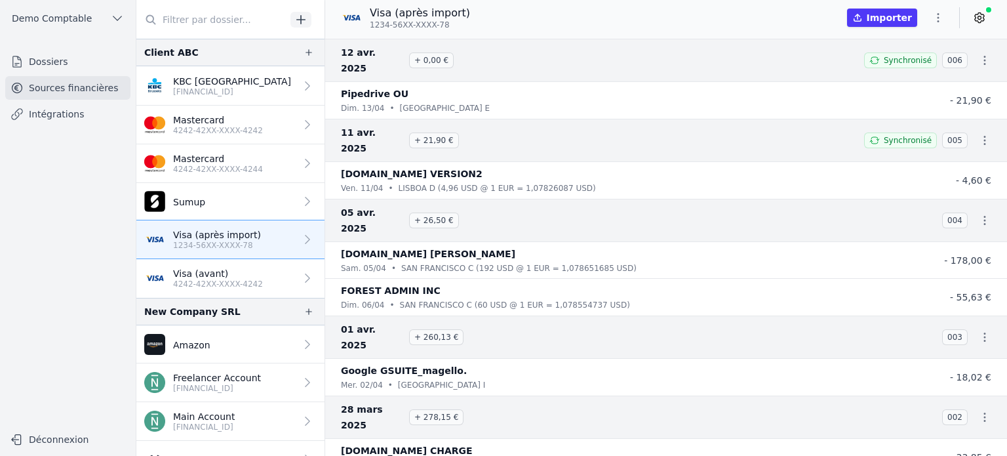
click at [306, 49] on icon "button" at bounding box center [309, 52] width 10 height 10
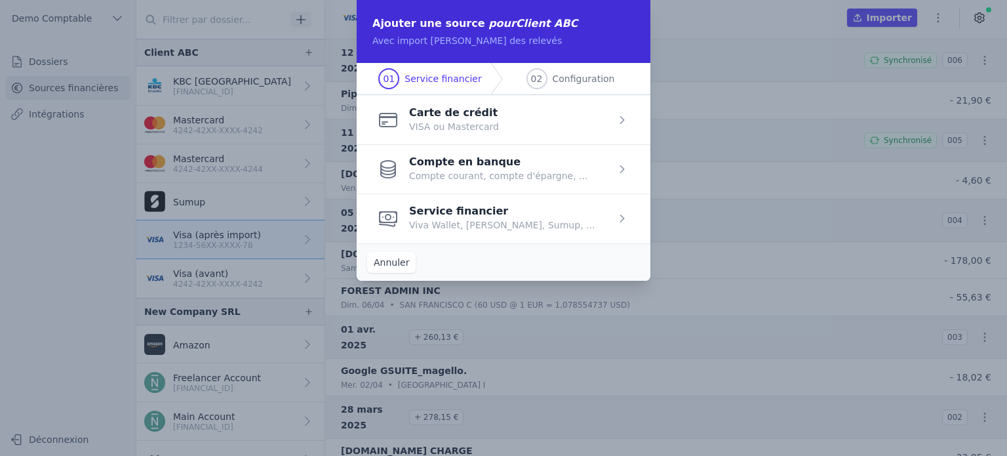
click at [496, 226] on span "button" at bounding box center [504, 217] width 294 height 49
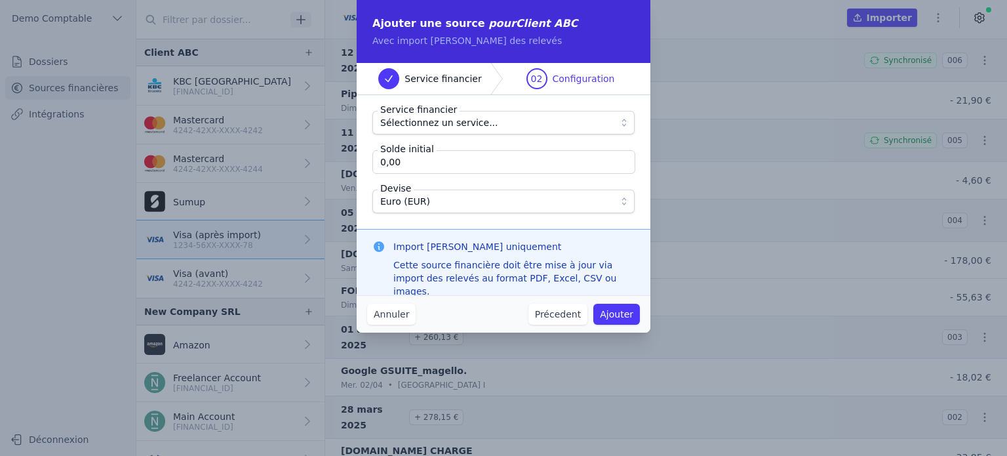
click at [459, 128] on span "Sélectionnez un service..." at bounding box center [439, 123] width 118 height 16
click at [405, 316] on button "Annuler" at bounding box center [391, 314] width 49 height 21
